Goal: Find specific page/section: Find specific page/section

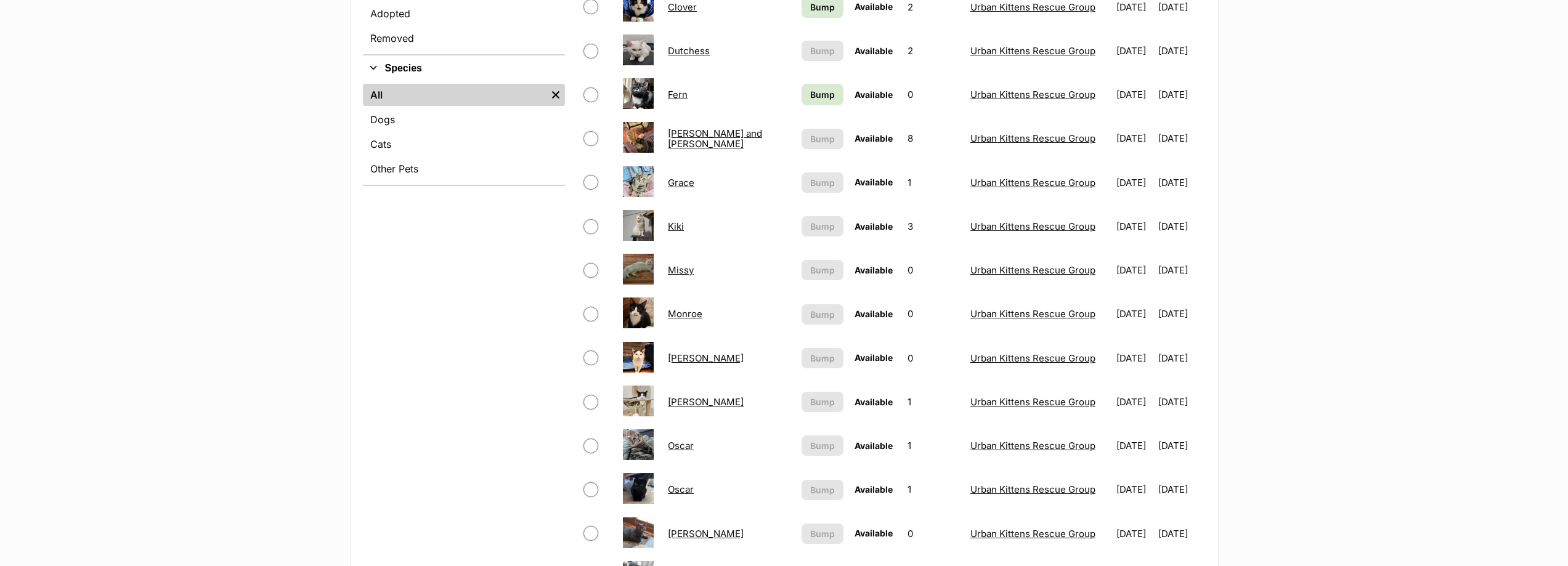
click at [687, 265] on link "Missy" at bounding box center [681, 270] width 26 height 11
